Goal: Task Accomplishment & Management: Complete application form

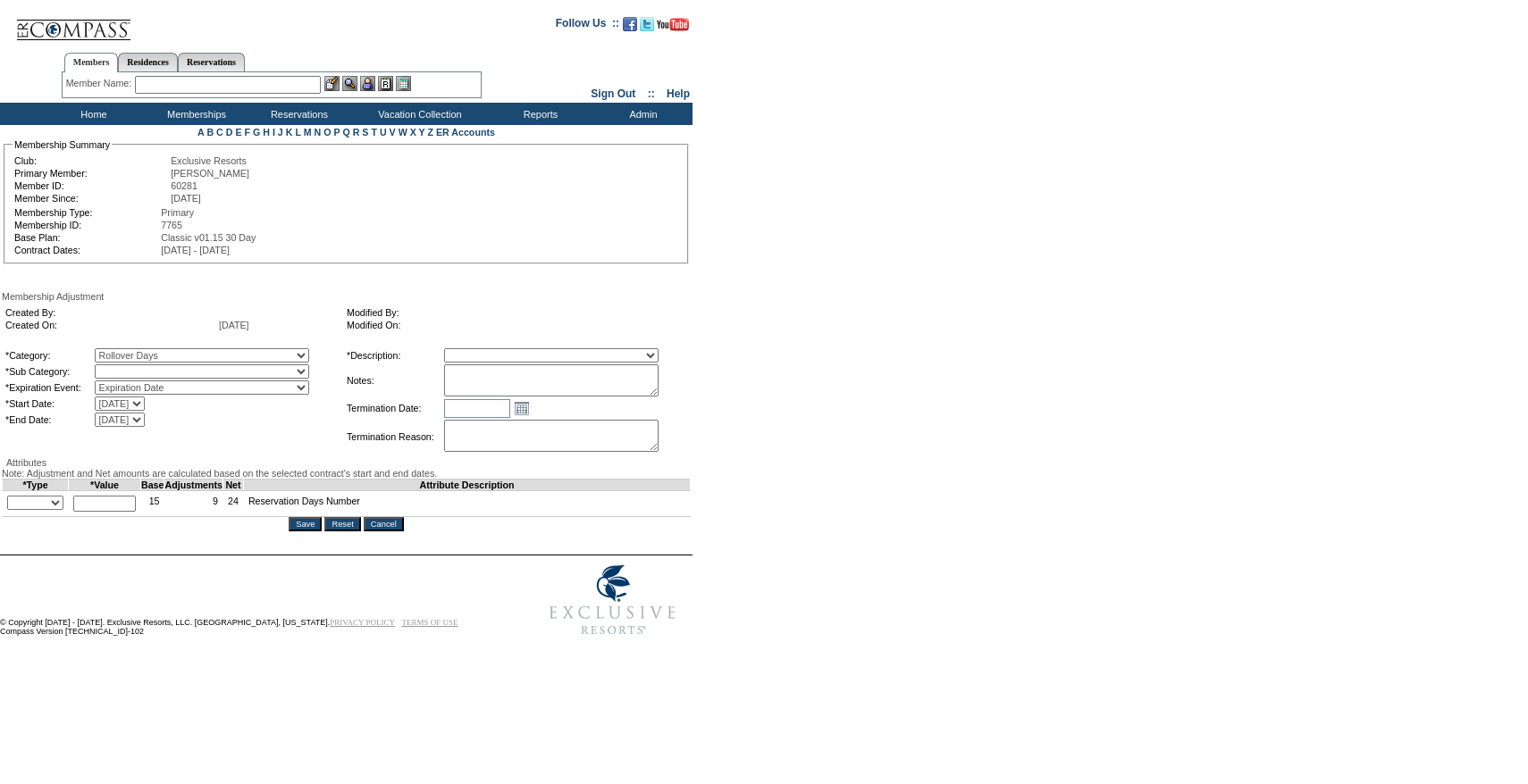
select select "782"
click at [132, 368] on select "Rollover Days" at bounding box center [202, 371] width 215 height 14
click at [526, 360] on select "Membership/Transfer Fee Adjustment Membership Fee Adjustment Add-On Fee Adjustm…" at bounding box center [552, 355] width 215 height 14
select select "275"
click at [477, 351] on select "Membership/Transfer Fee Adjustment Membership Fee Adjustment Add-On Fee Adjustm…" at bounding box center [552, 355] width 215 height 14
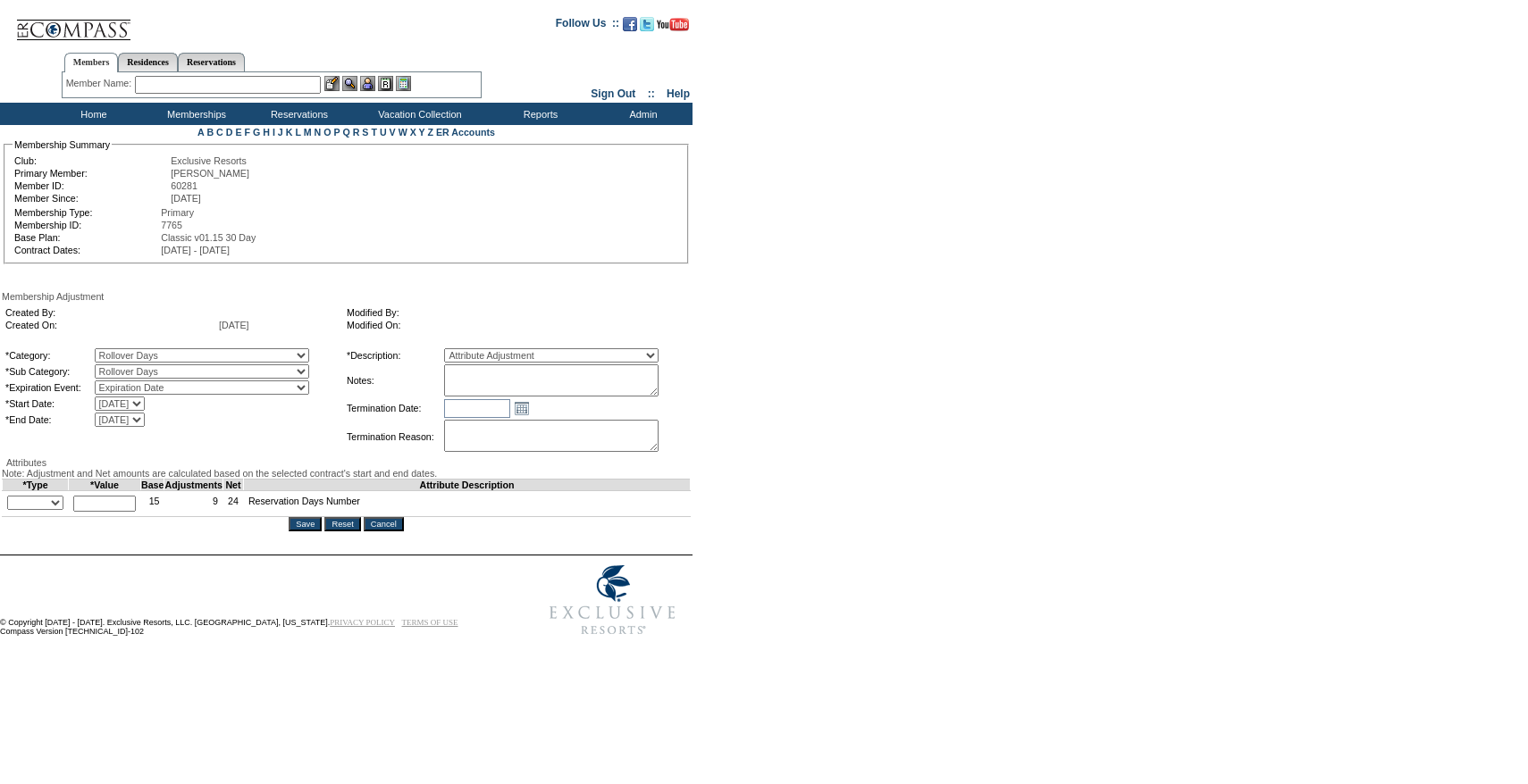
click at [544, 367] on textarea at bounding box center [552, 380] width 215 height 32
click at [543, 394] on textarea at bounding box center [552, 380] width 215 height 32
click at [626, 373] on textarea at bounding box center [552, 380] width 215 height 32
paste textarea "Per Narissa Sanders case 8/27/25 and Pete and Natalie's approval, rolling 7.5 d…"
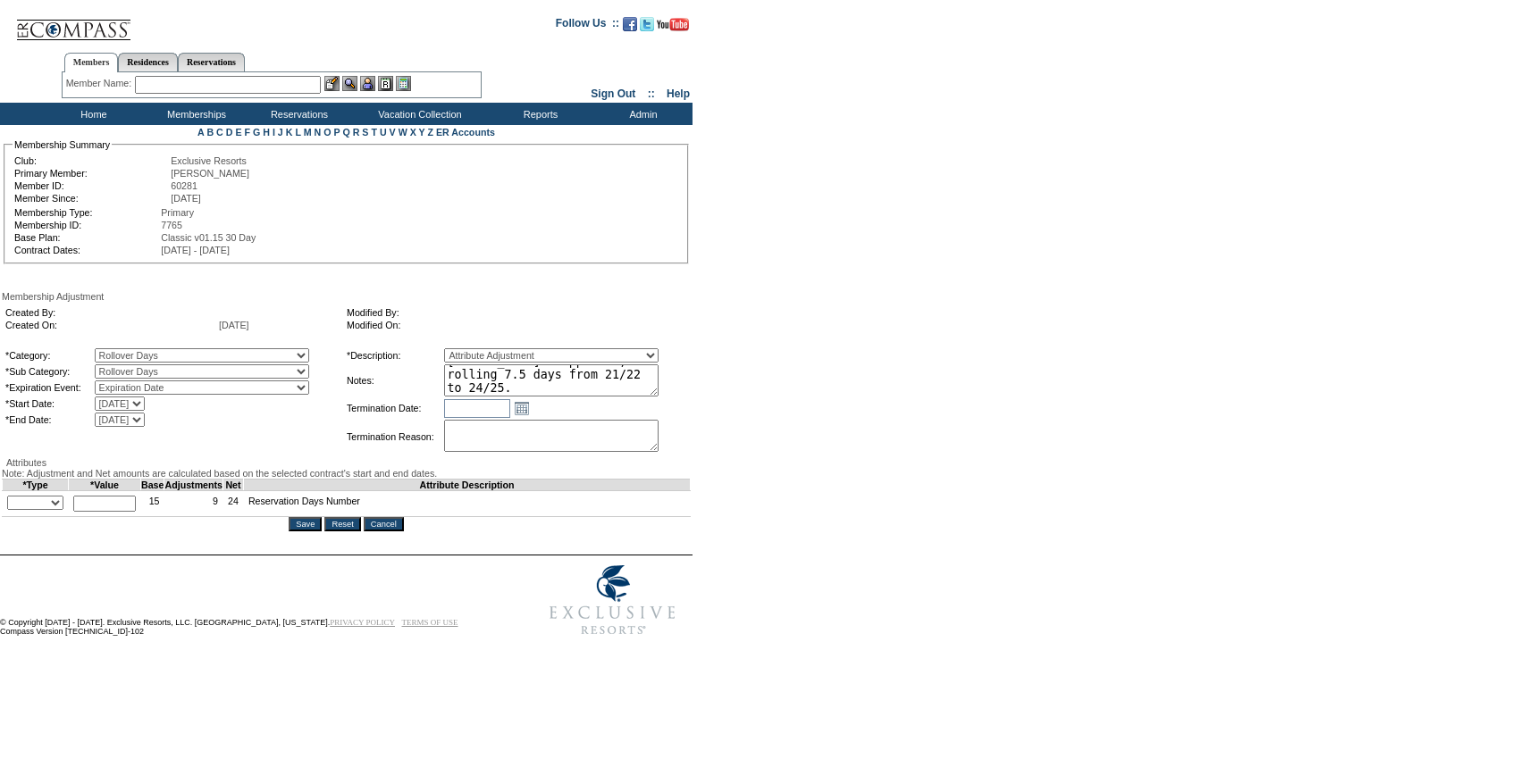
drag, startPoint x: 679, startPoint y: 400, endPoint x: 751, endPoint y: 486, distance: 112.2
click at [751, 486] on form "Follow Us ::" at bounding box center [761, 325] width 1521 height 640
type textarea "Per Narissa Sanders case 8/27/25 and Pete and Natalie's approval, rolling 7.5 d…"
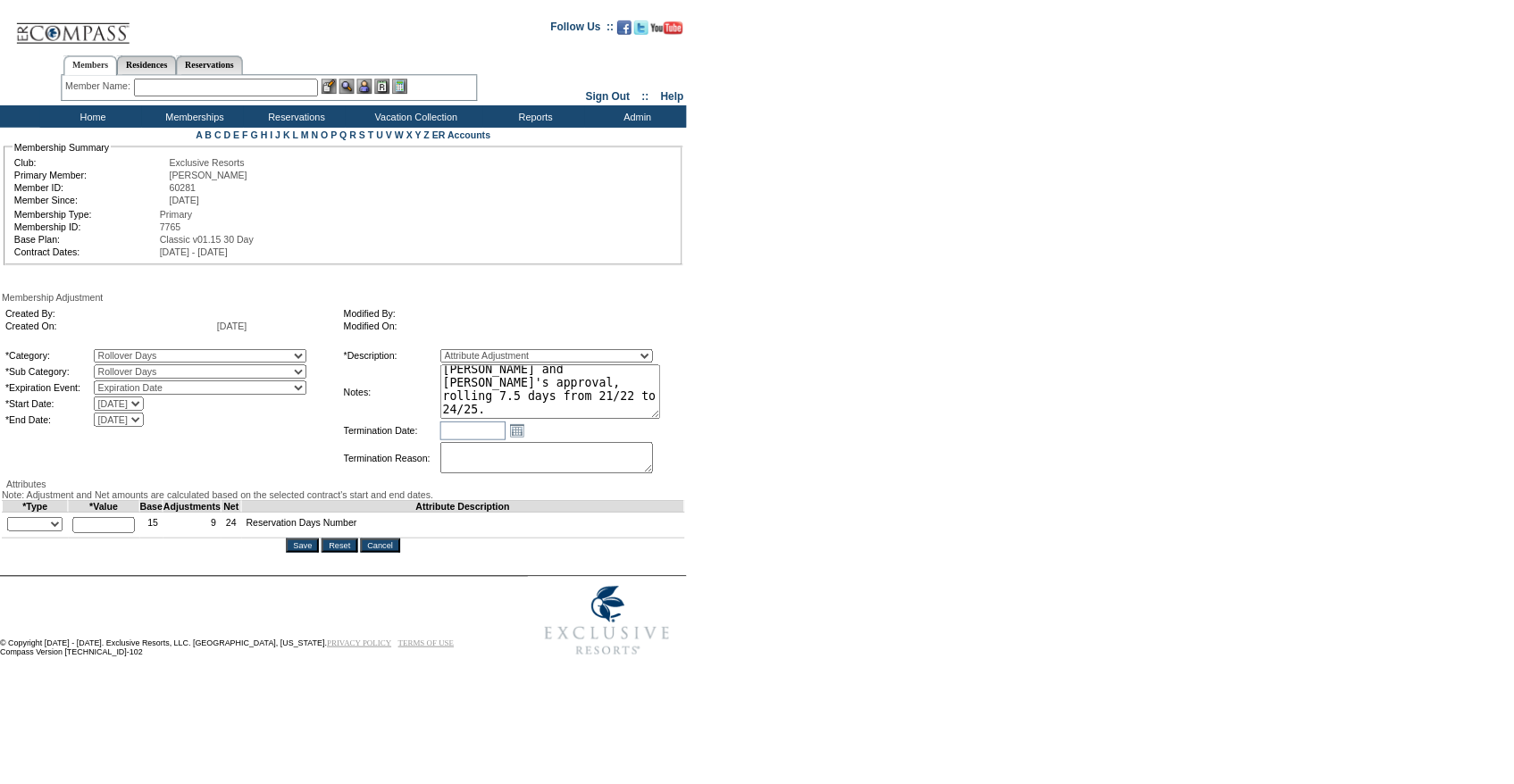
scroll to position [0, 0]
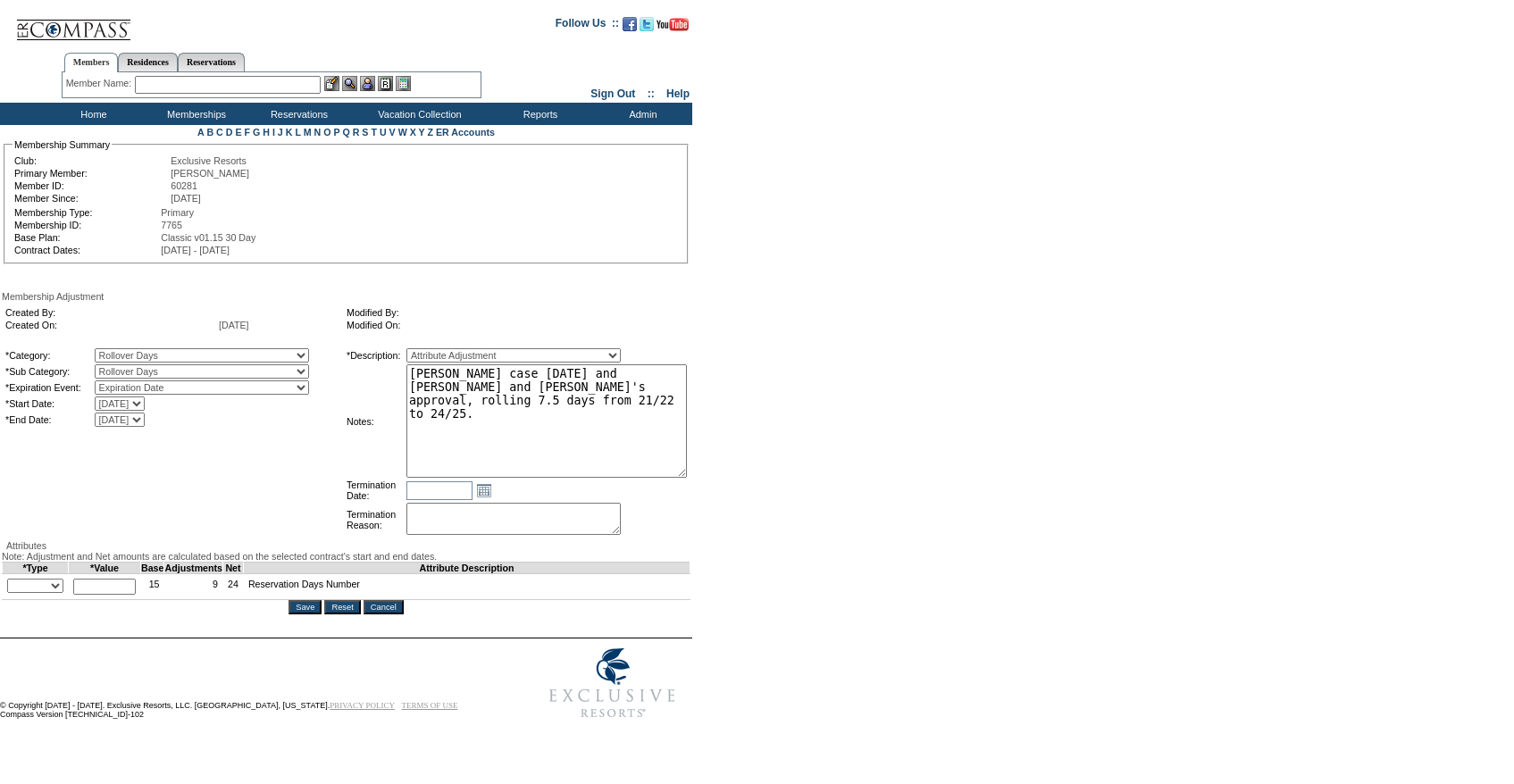
drag, startPoint x: 685, startPoint y: 396, endPoint x: 771, endPoint y: 474, distance: 116.1
click at [771, 474] on form "Follow Us ::" at bounding box center [753, 366] width 1507 height 723
click at [682, 447] on textarea "Per Narissa Sanders case 8/27/25 and Pete and Natalie's approval, rolling 7.5 d…" at bounding box center [553, 420] width 301 height 112
click at [55, 592] on select "+ - Override" at bounding box center [35, 583] width 56 height 14
select select "1"
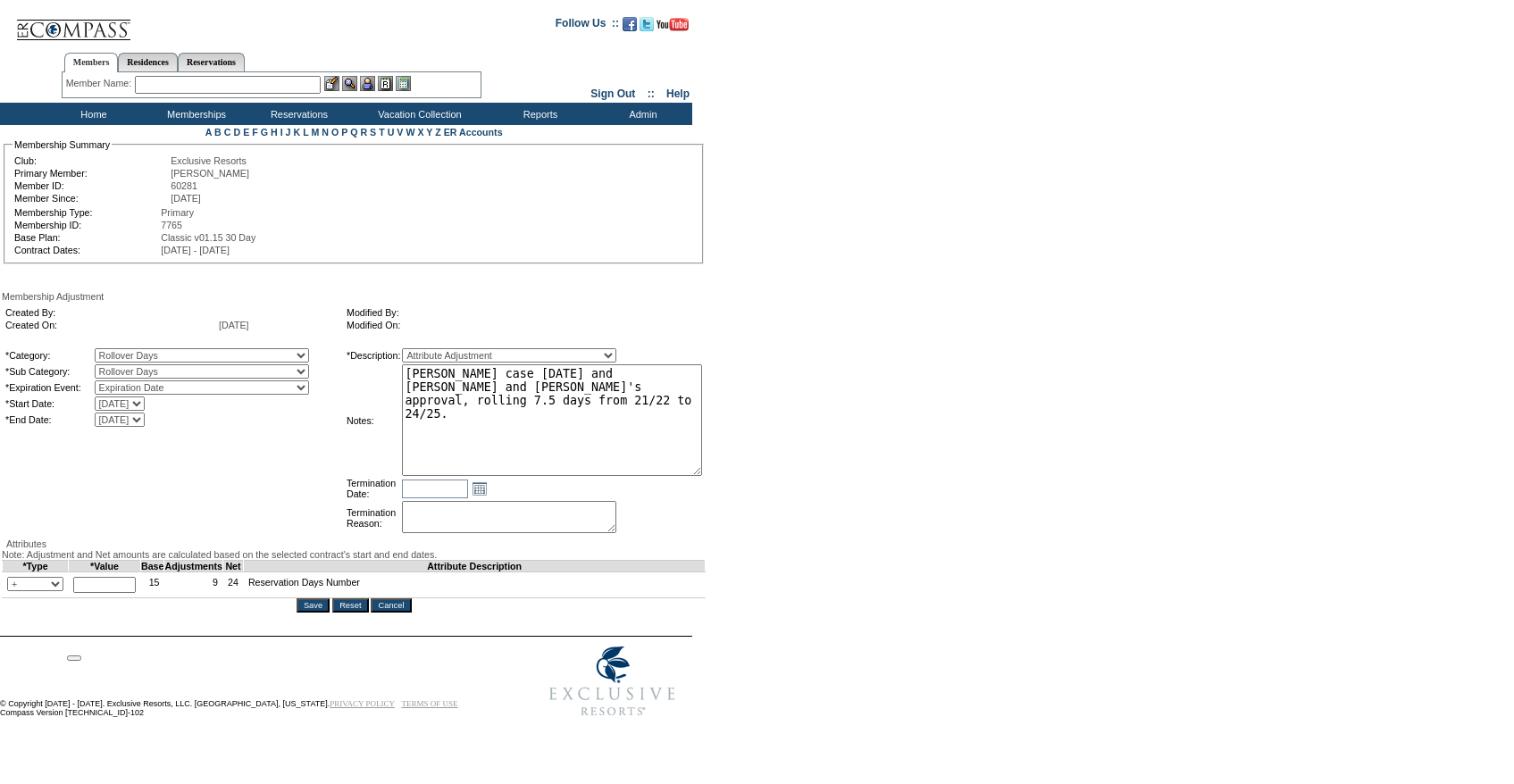
click at [11, 592] on select "+ - Override" at bounding box center [35, 583] width 56 height 14
click at [123, 598] on td "* Cannot exceed 10,000,000" at bounding box center [105, 585] width 73 height 26
click at [119, 593] on input "text" at bounding box center [104, 584] width 63 height 16
type input "7.5"
click at [582, 428] on textarea "Per Narissa Sanders case 8/27/25 and Pete and Natalie's approval, rolling 7.5 d…" at bounding box center [553, 420] width 301 height 112
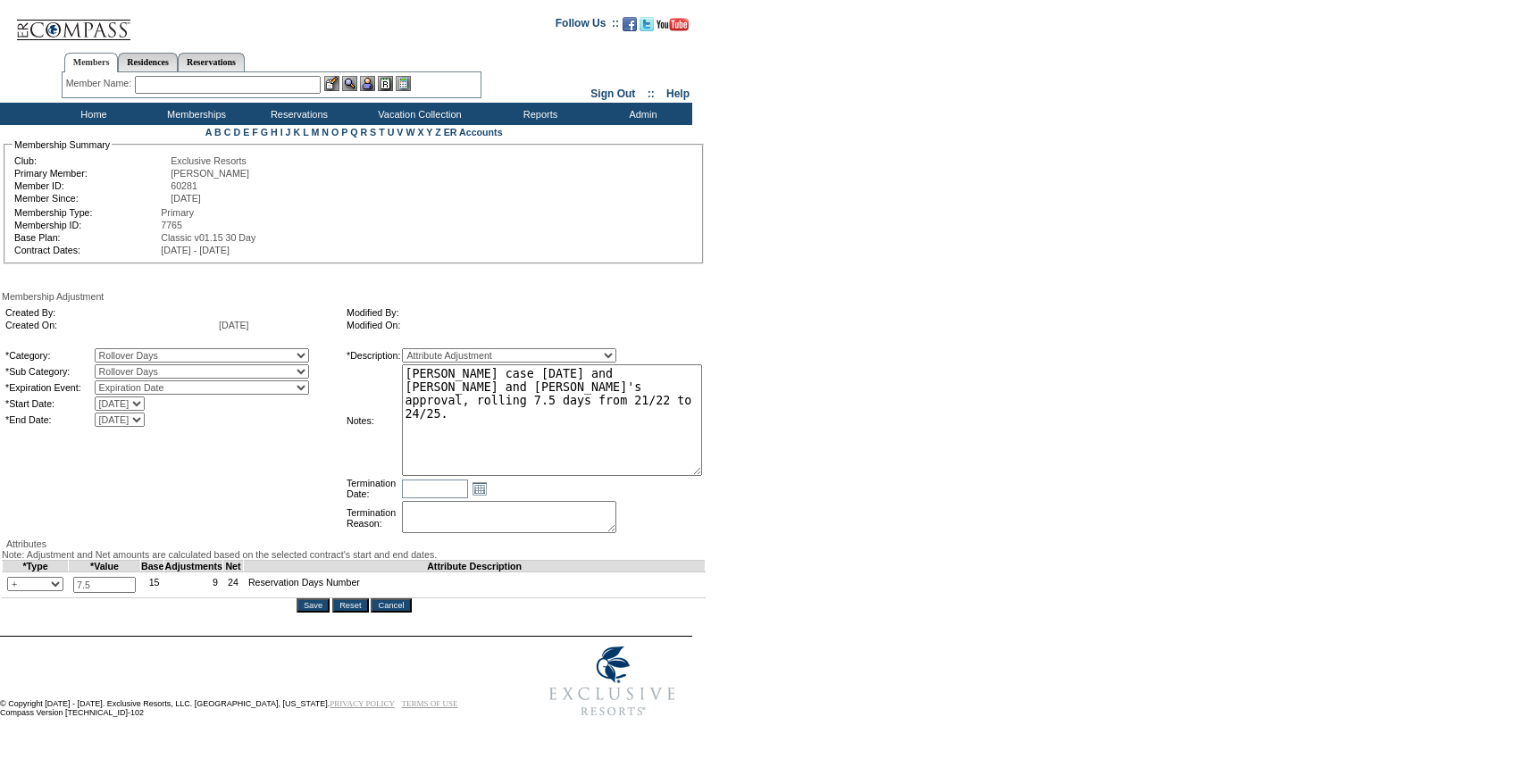
click at [313, 613] on input "Save" at bounding box center [313, 605] width 33 height 14
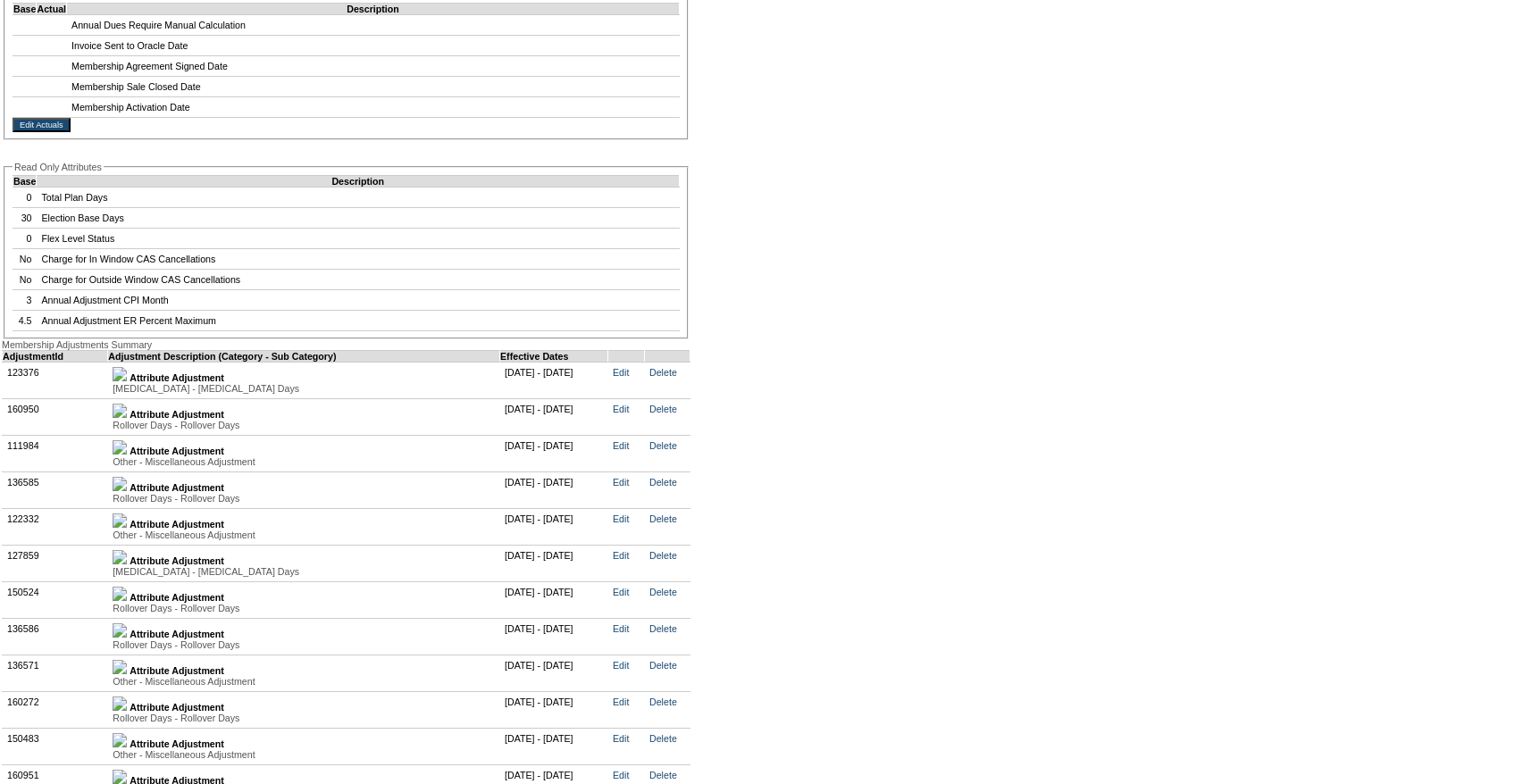
scroll to position [3678, 0]
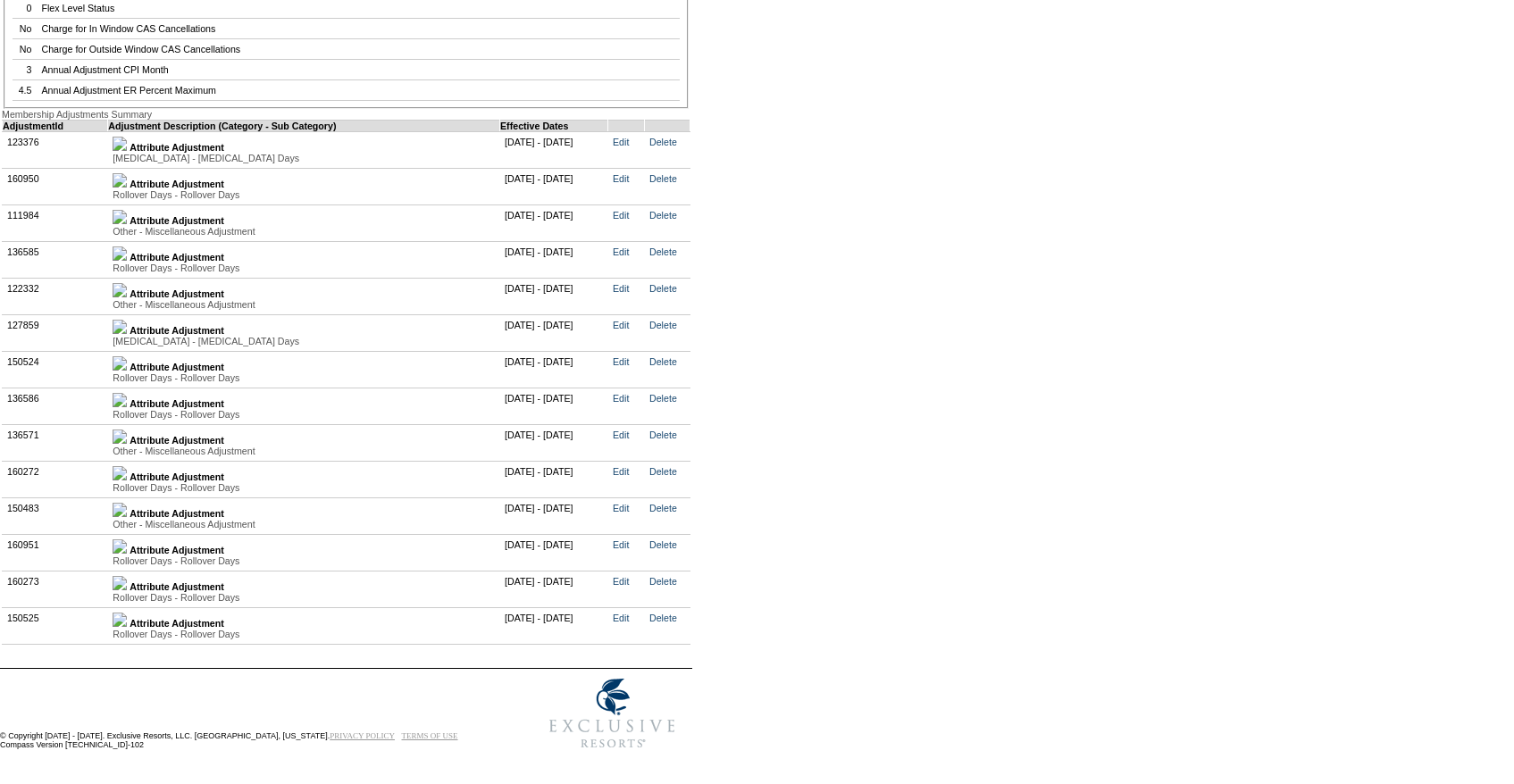
click at [127, 613] on img at bounding box center [119, 620] width 14 height 14
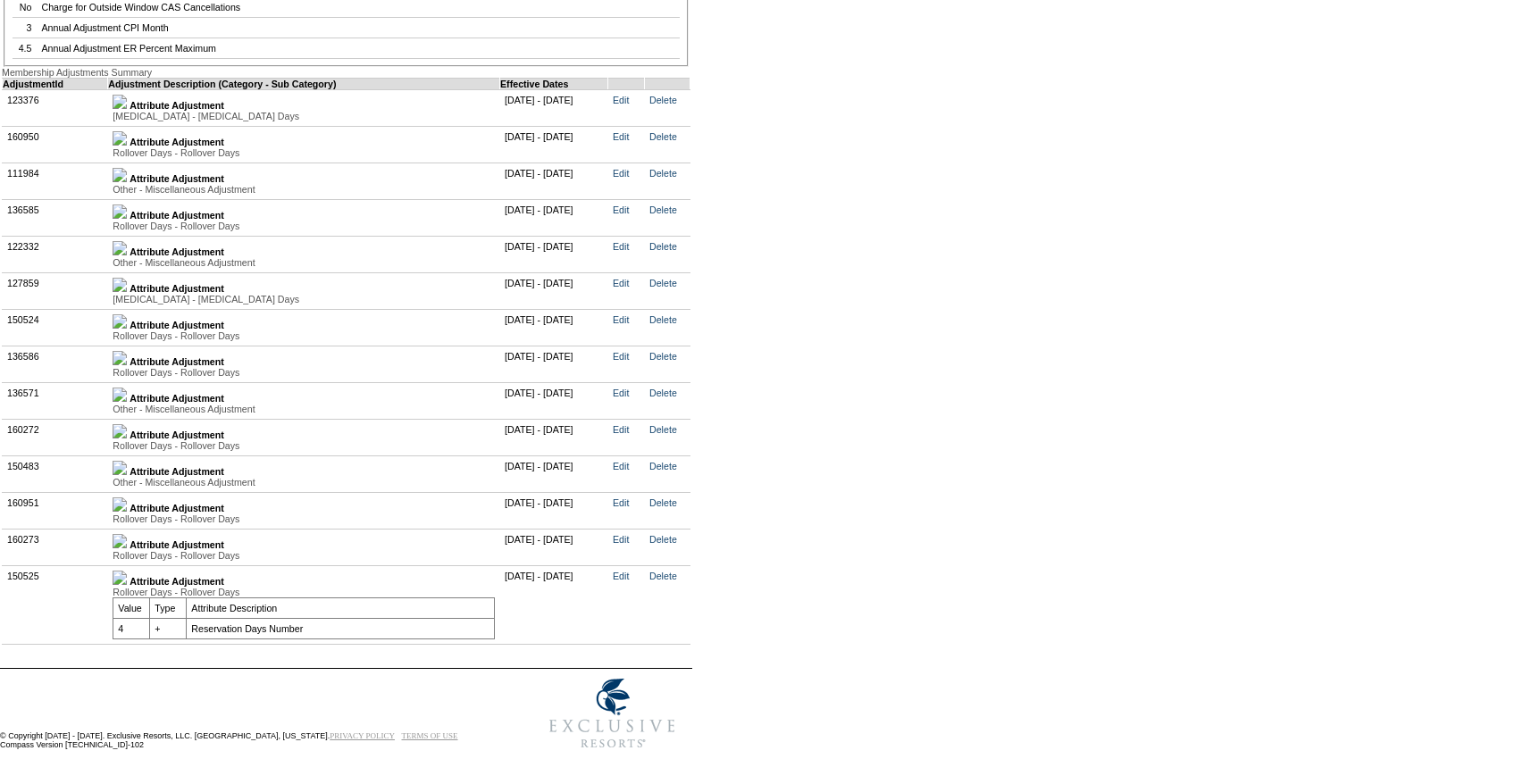
click at [127, 549] on img at bounding box center [119, 540] width 14 height 14
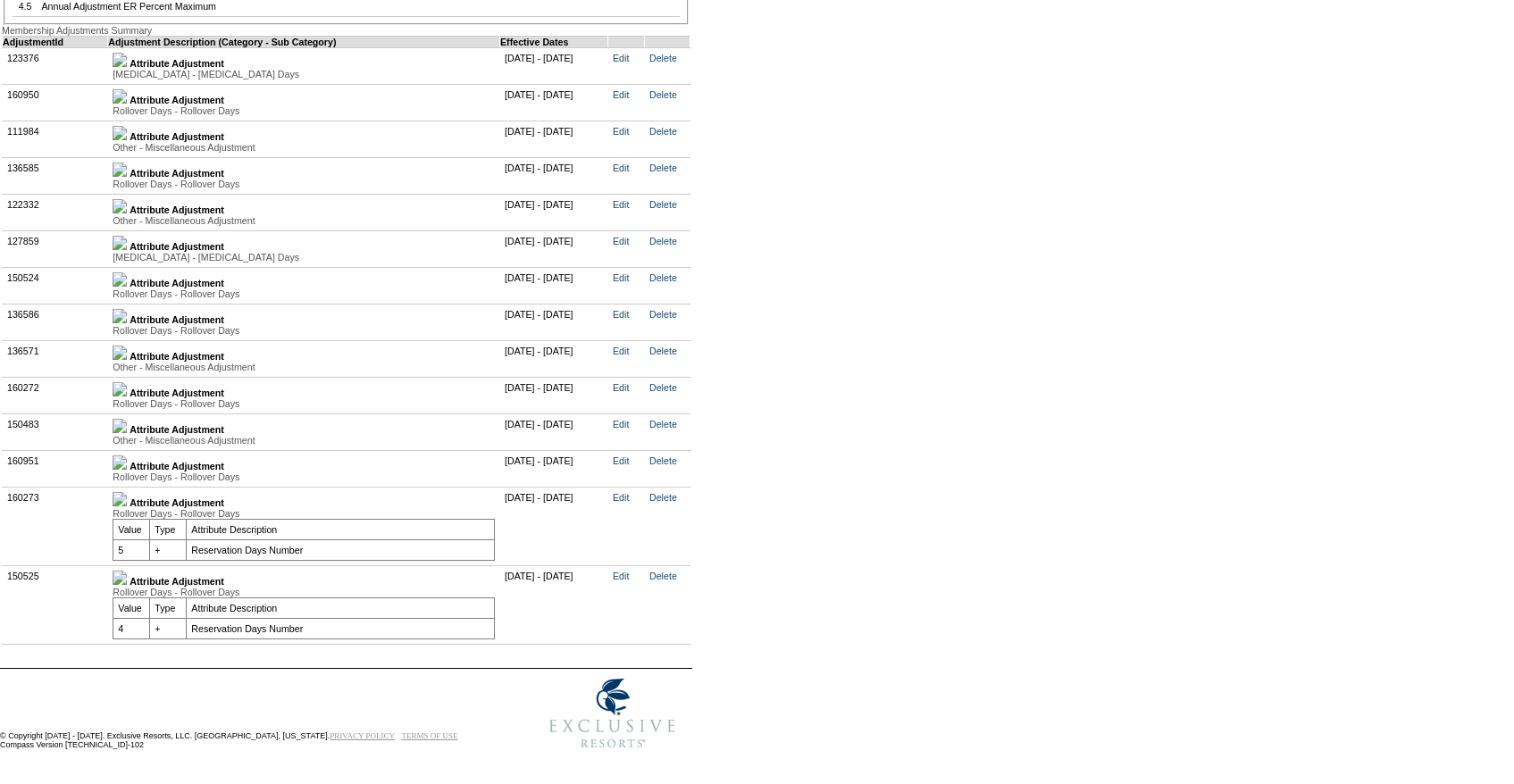
click at [127, 469] on img at bounding box center [119, 462] width 14 height 14
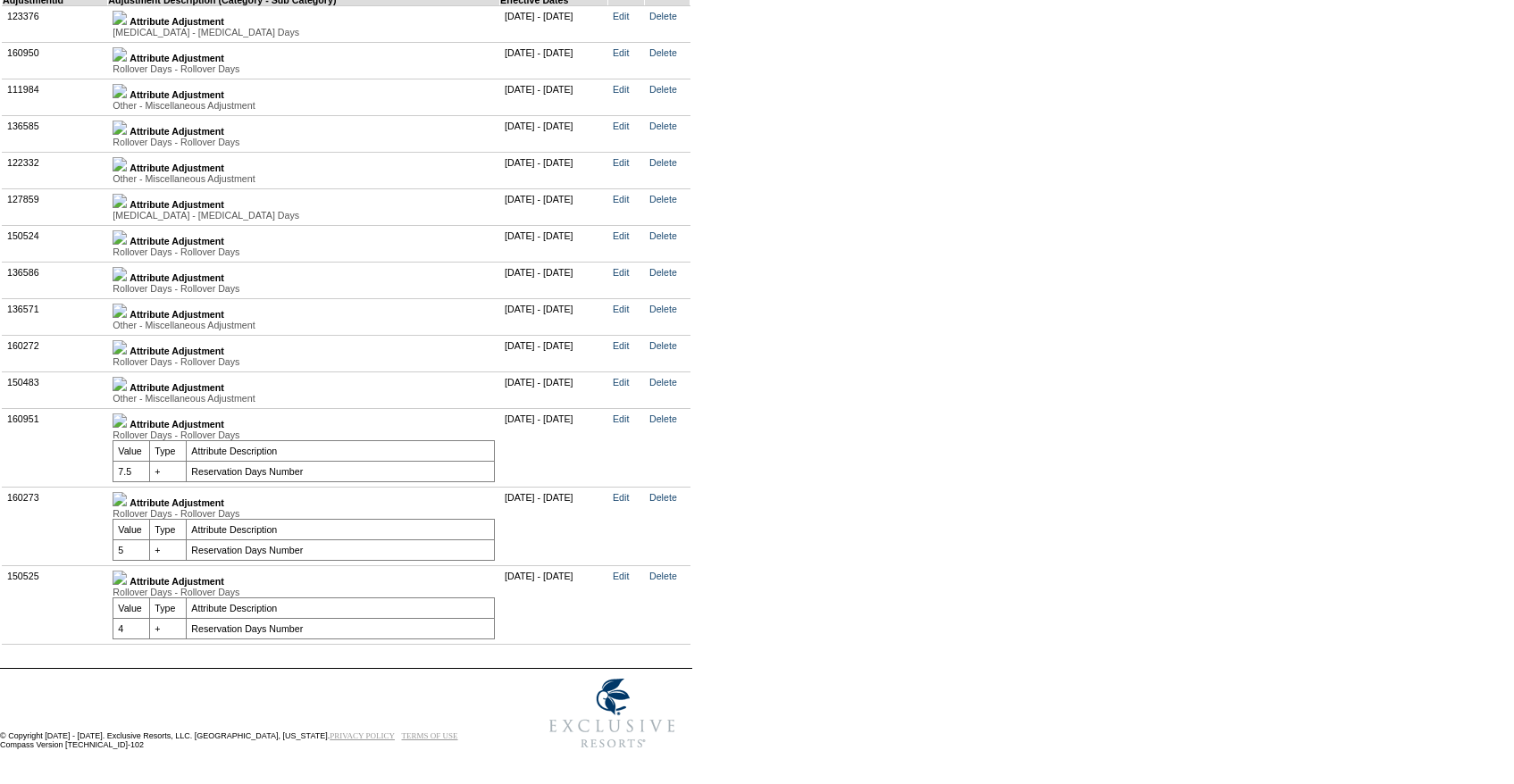
click at [127, 62] on img at bounding box center [119, 54] width 14 height 14
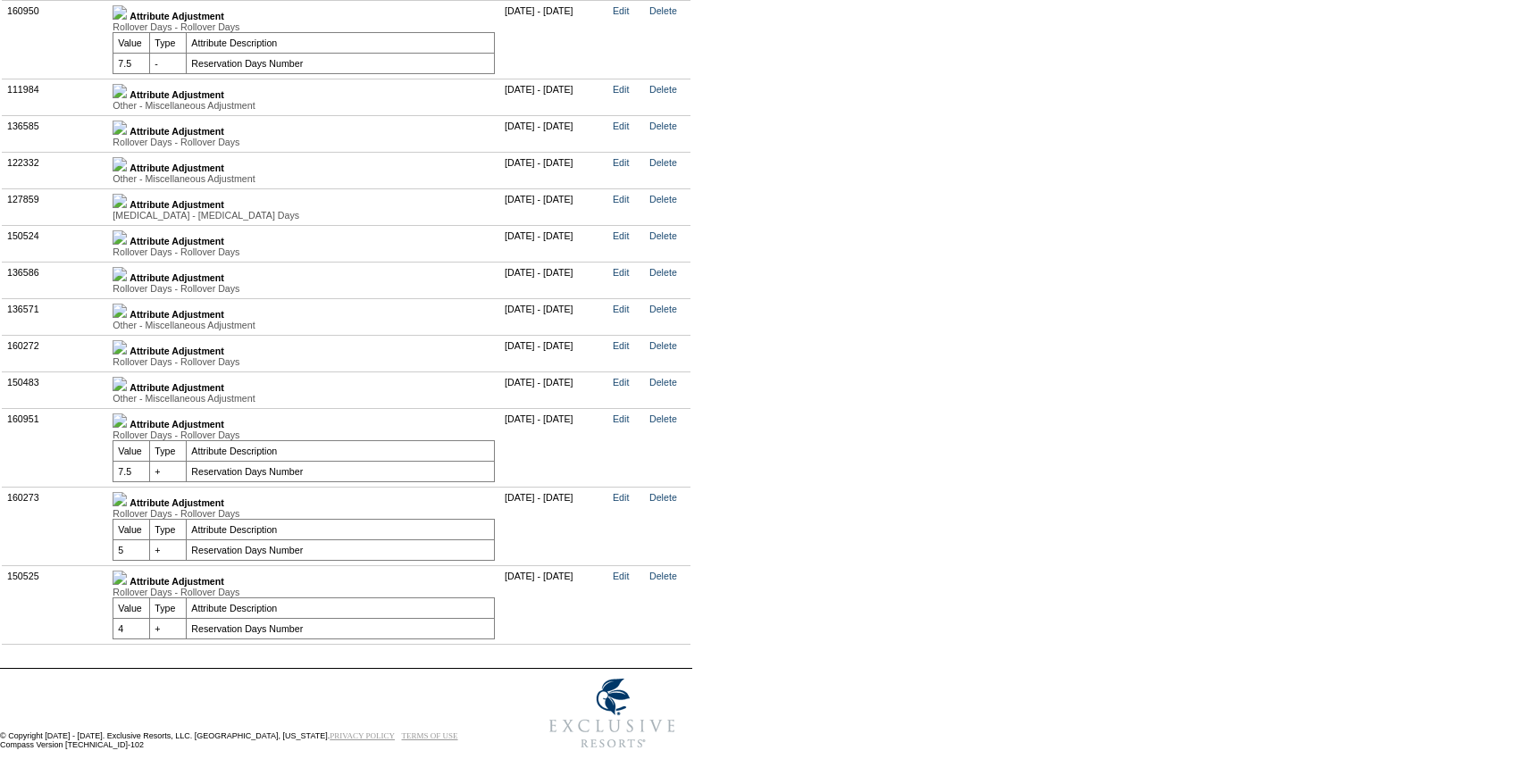
scroll to position [3733, 0]
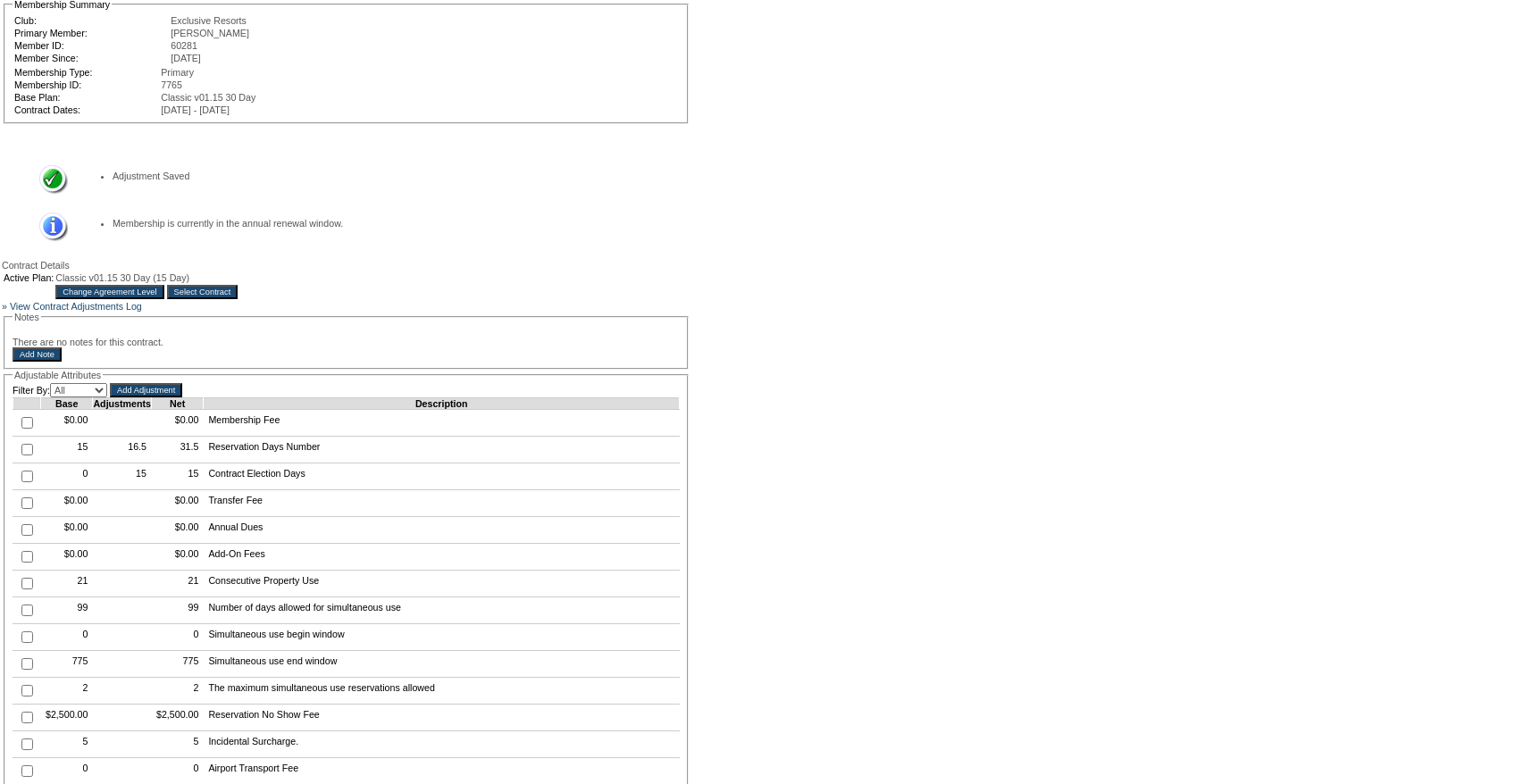
scroll to position [0, 0]
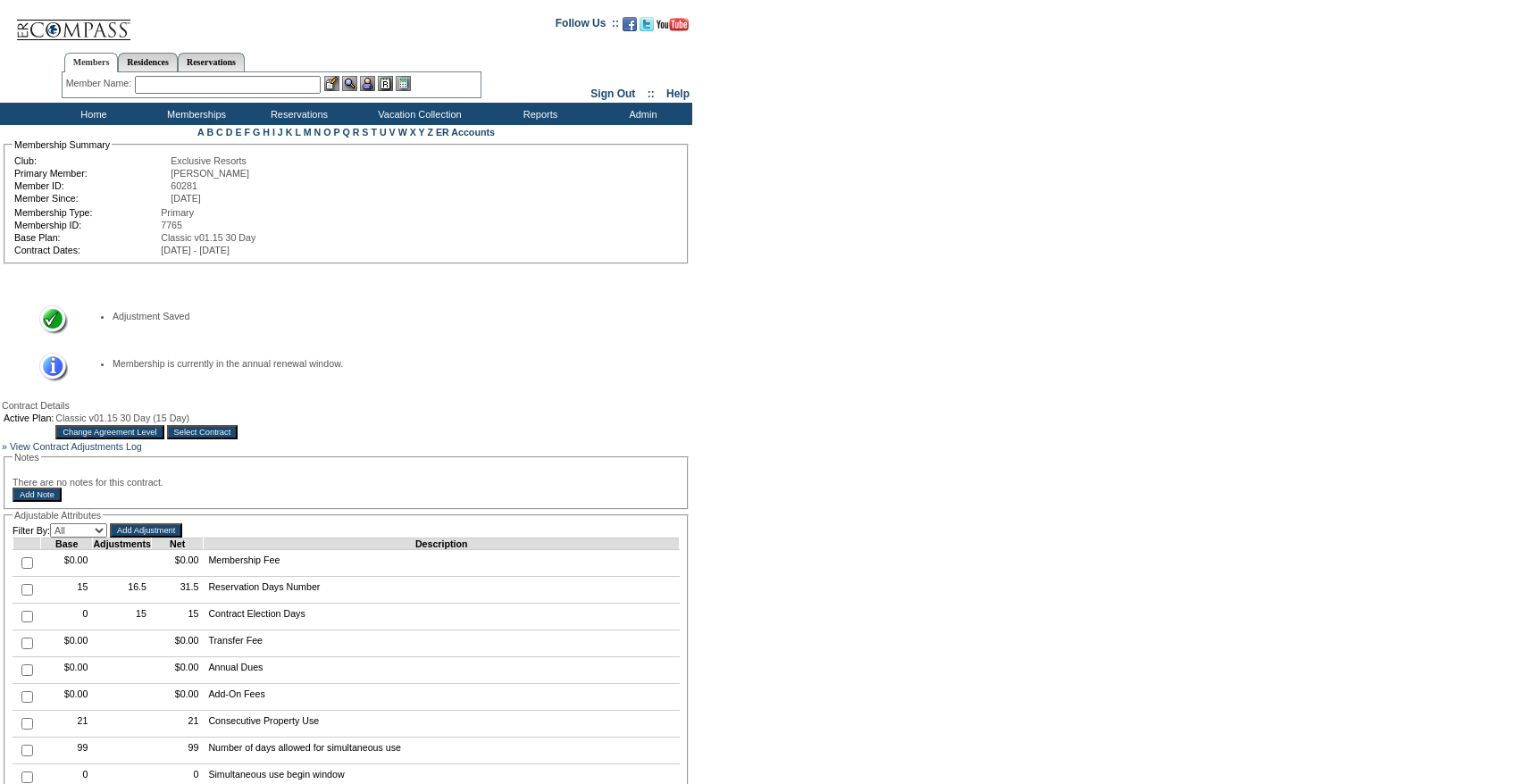
click at [217, 82] on input "text" at bounding box center [228, 84] width 186 height 18
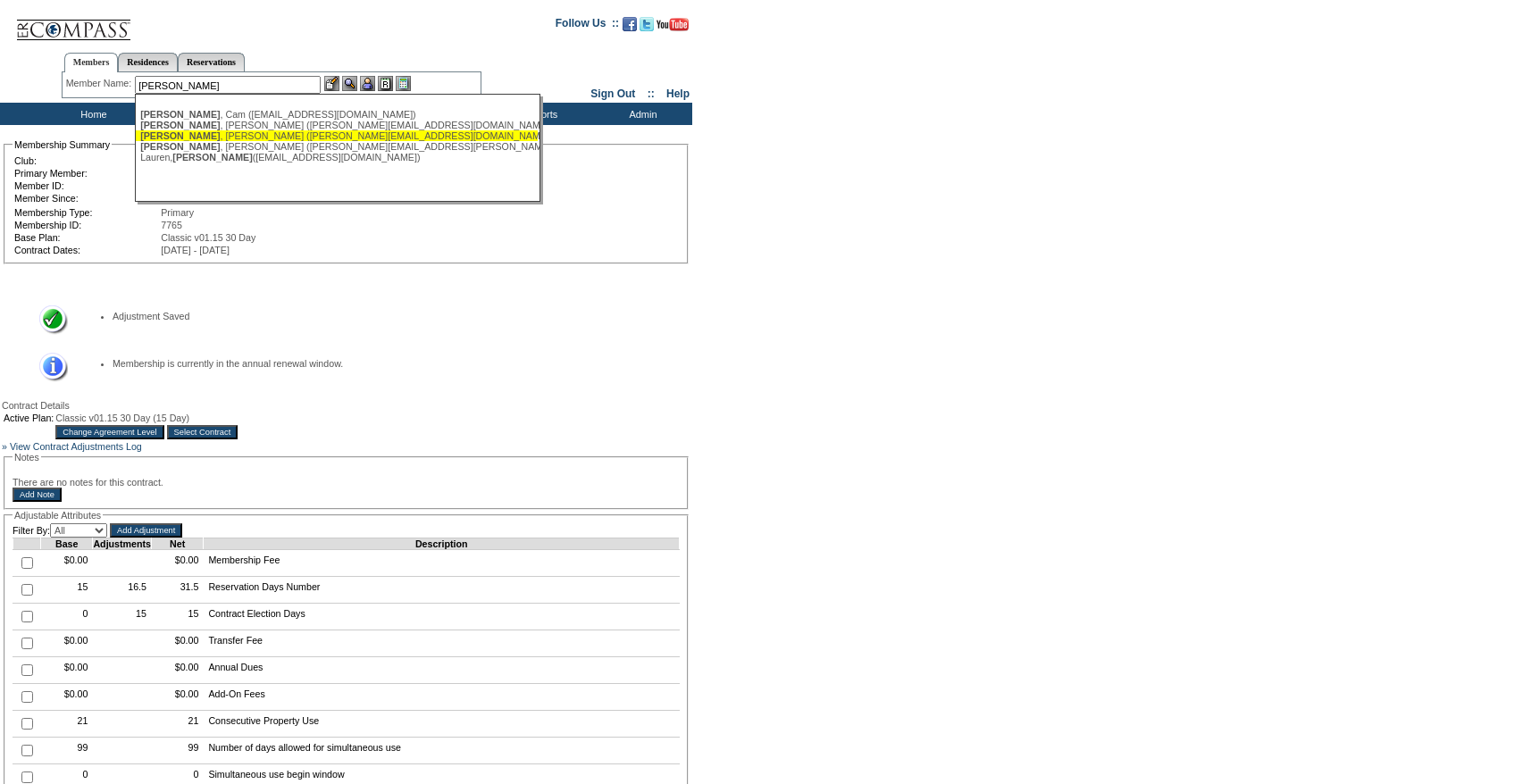
click at [206, 138] on div "[PERSON_NAME] ([PERSON_NAME][EMAIL_ADDRESS][DOMAIN_NAME])" at bounding box center [336, 135] width 393 height 10
type input "[PERSON_NAME] ([PERSON_NAME][EMAIL_ADDRESS][DOMAIN_NAME])"
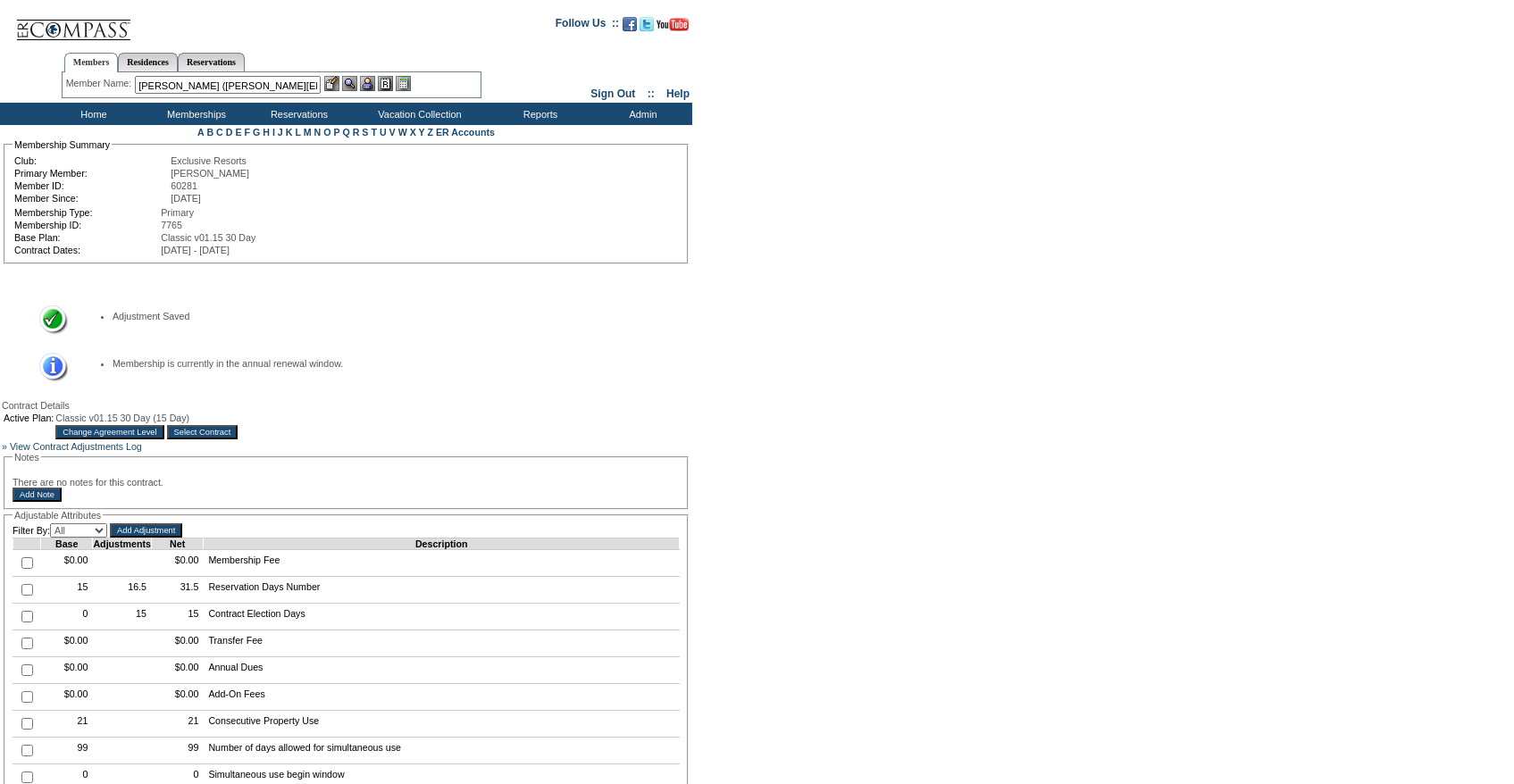
click at [371, 82] on img at bounding box center [368, 83] width 15 height 15
click at [340, 82] on img at bounding box center [331, 83] width 15 height 15
